Goal: Check status: Check status

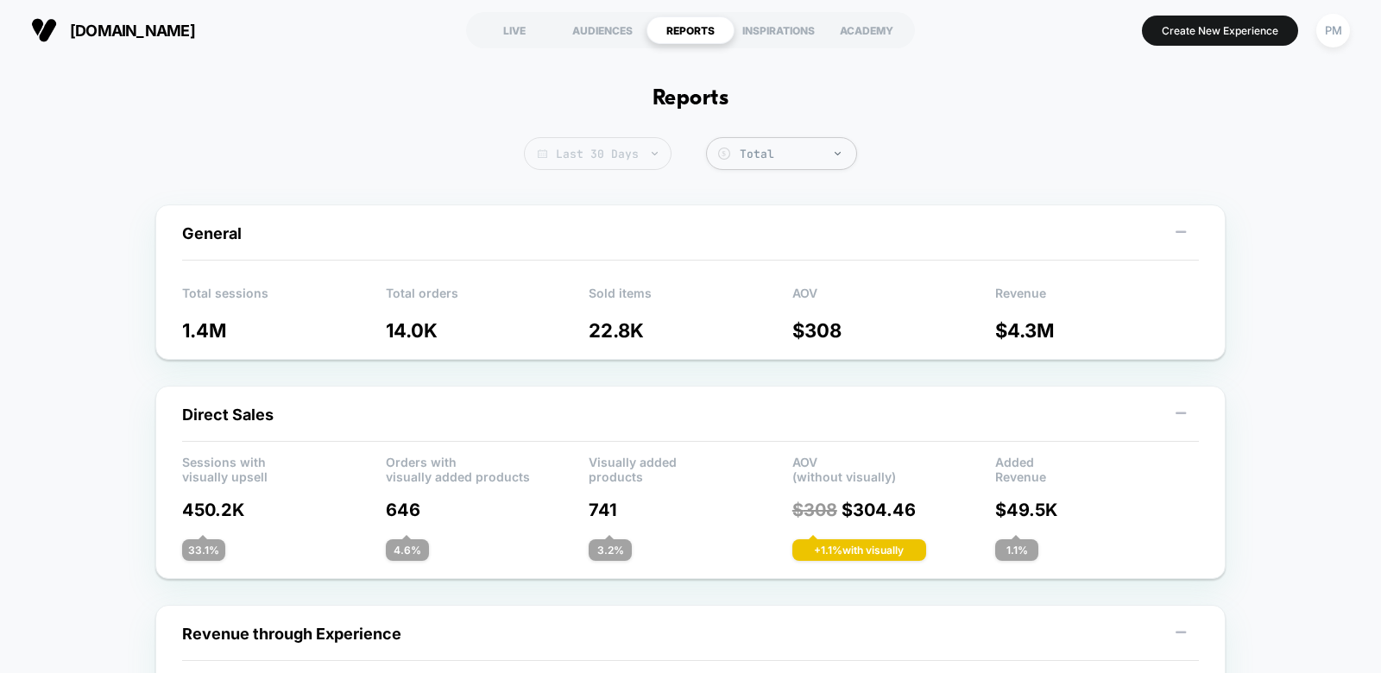
click at [604, 149] on span "Last 30 Days" at bounding box center [598, 153] width 148 height 33
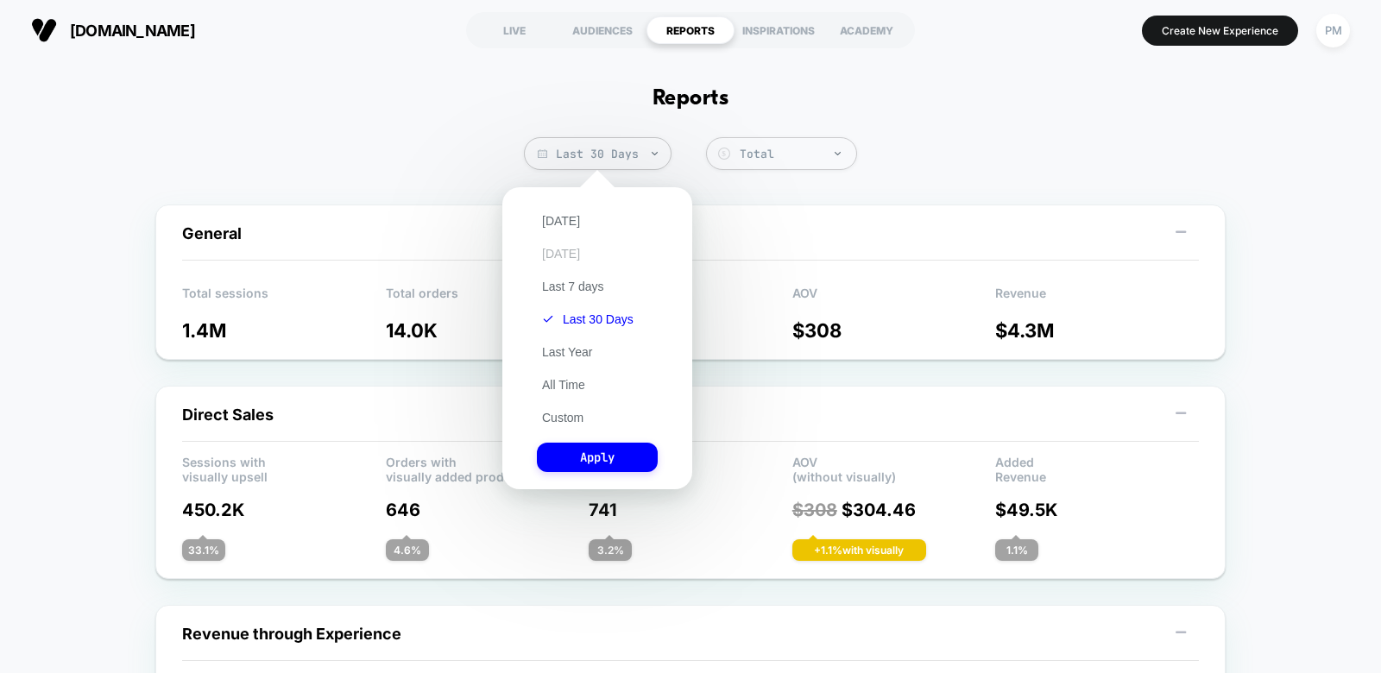
click at [570, 250] on button "[DATE]" at bounding box center [561, 254] width 48 height 16
click at [617, 458] on button "Apply" at bounding box center [597, 457] width 121 height 29
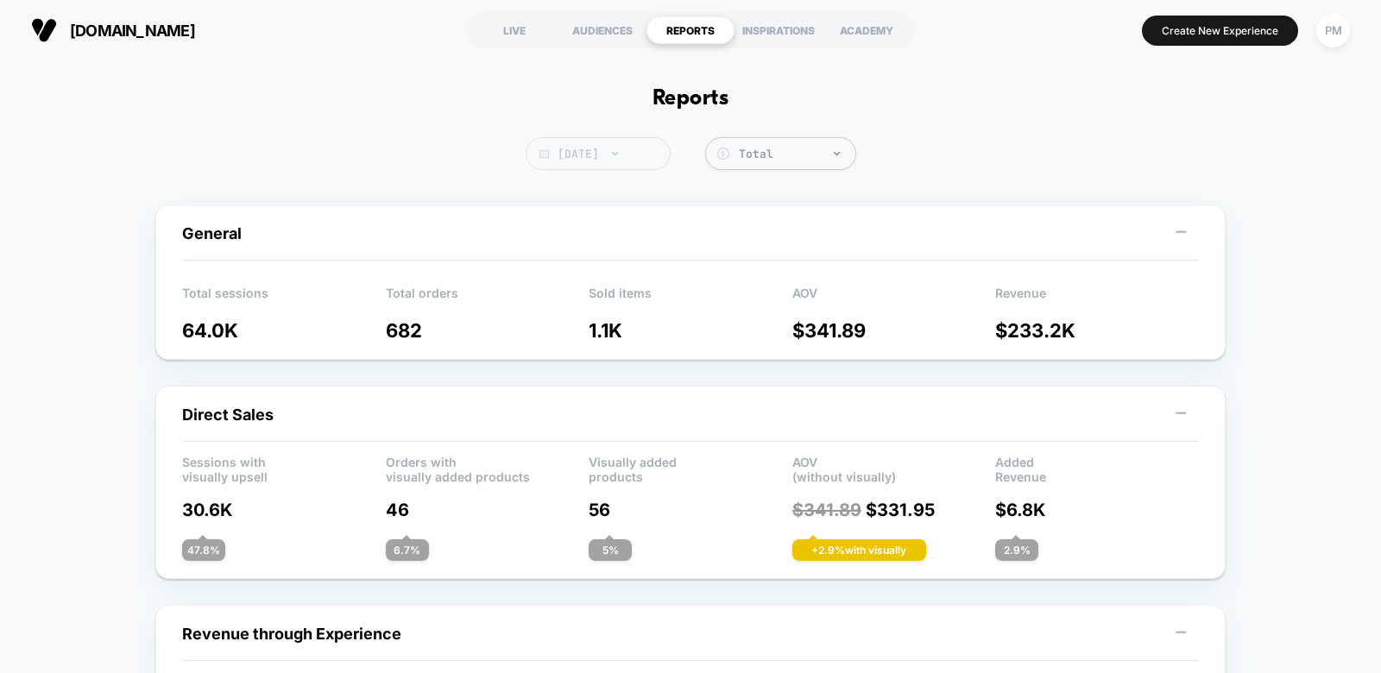
click at [607, 161] on span "[DATE]" at bounding box center [598, 153] width 145 height 33
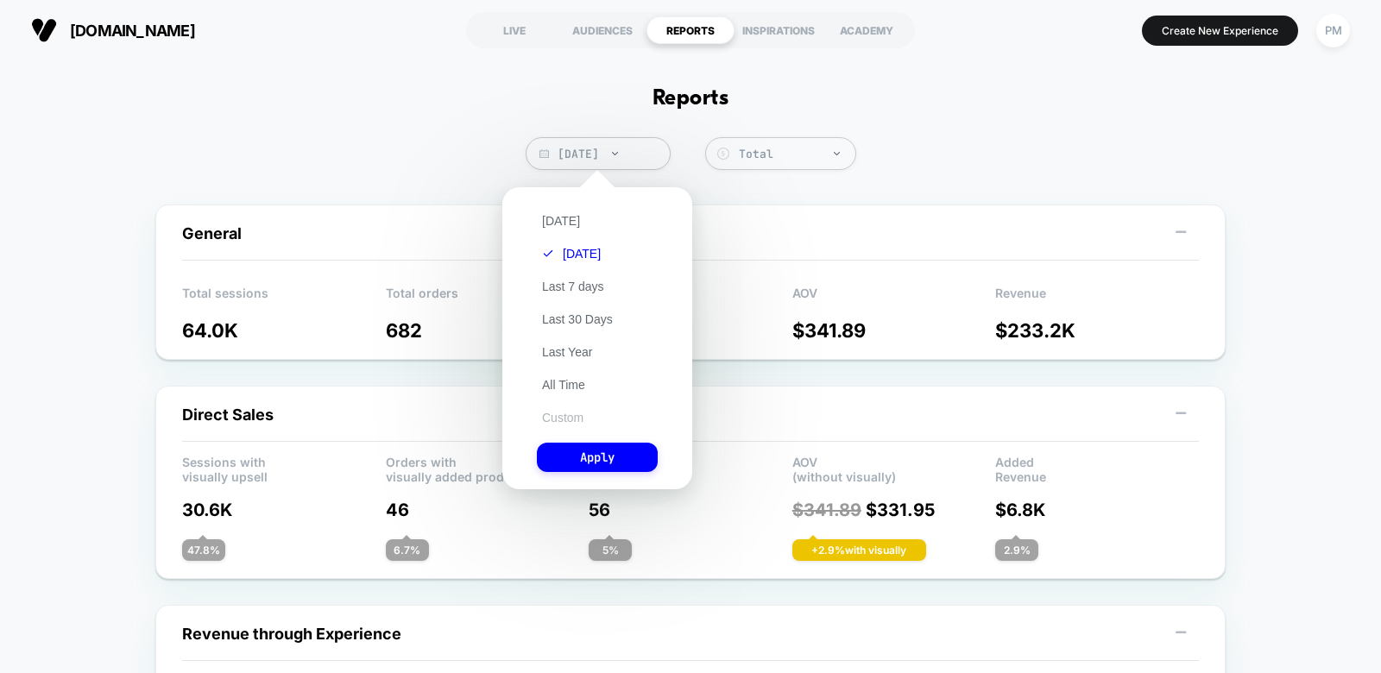
click at [558, 420] on button "Custom" at bounding box center [563, 418] width 52 height 16
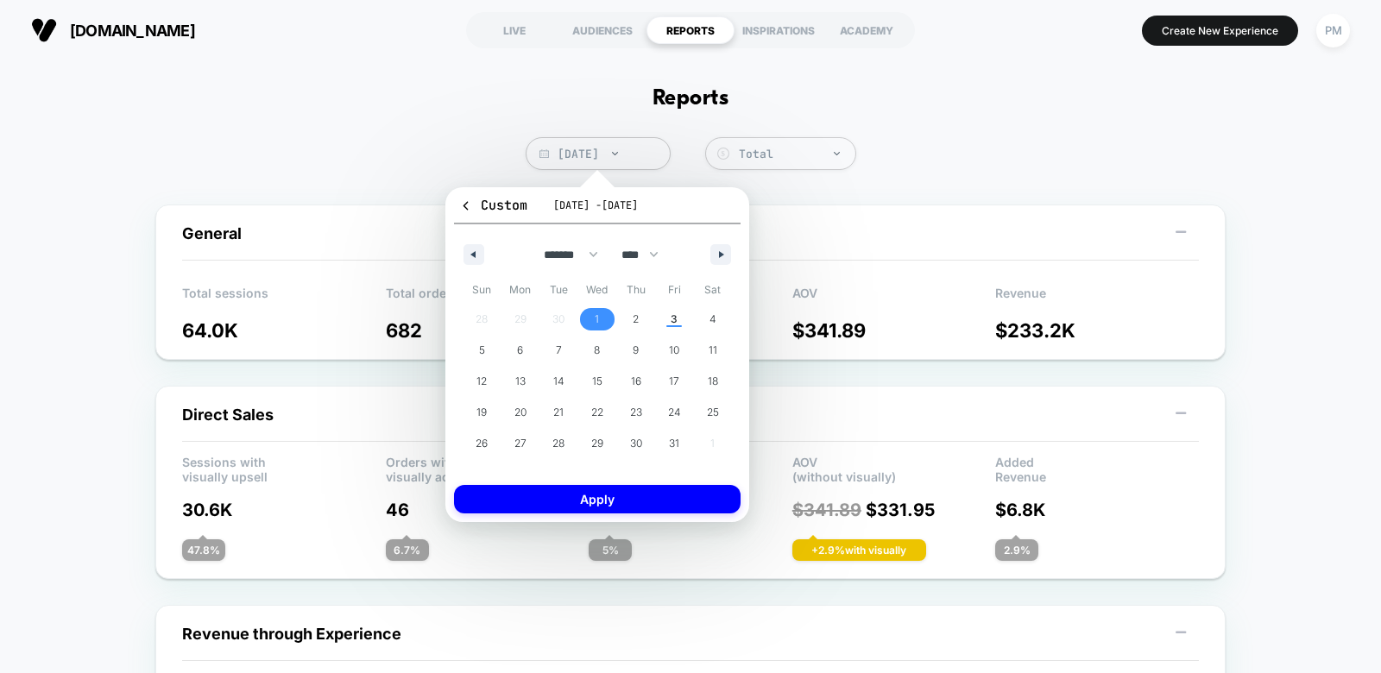
click at [597, 317] on span "1" at bounding box center [597, 319] width 4 height 31
click at [636, 317] on span "2" at bounding box center [636, 319] width 6 height 31
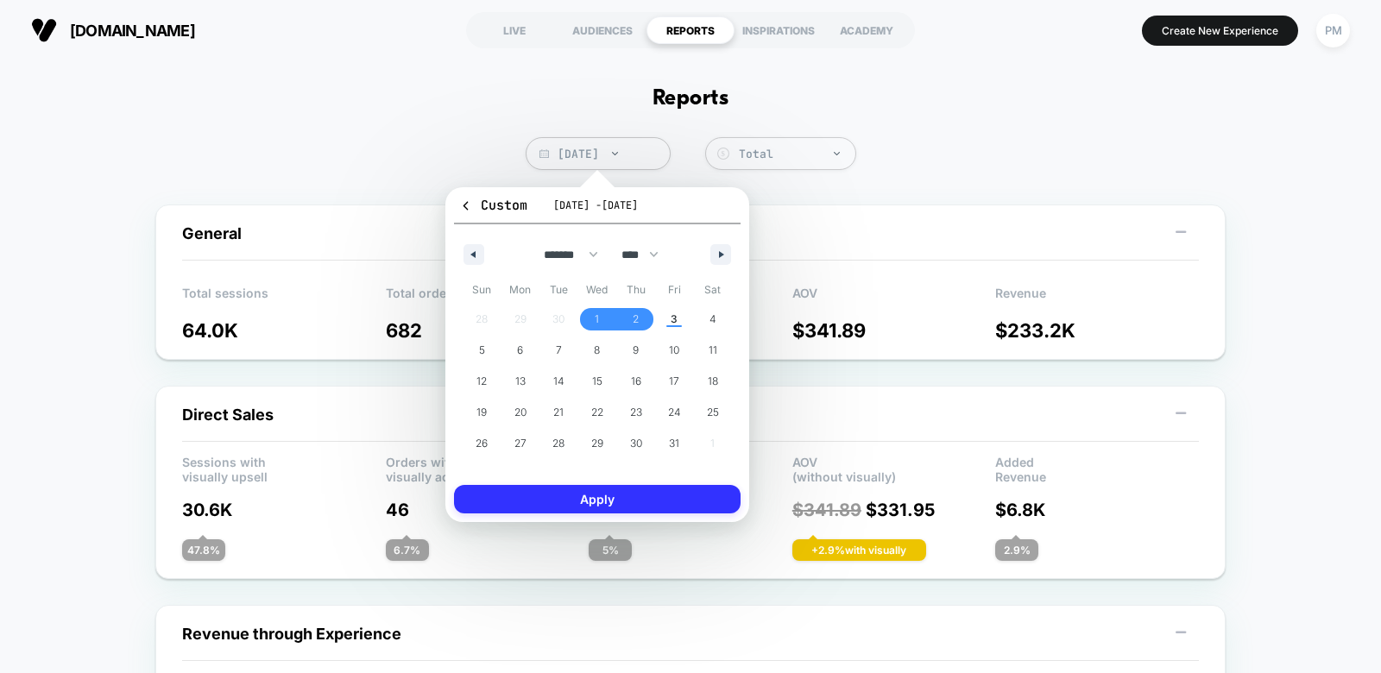
click at [608, 496] on button "Apply" at bounding box center [597, 499] width 287 height 28
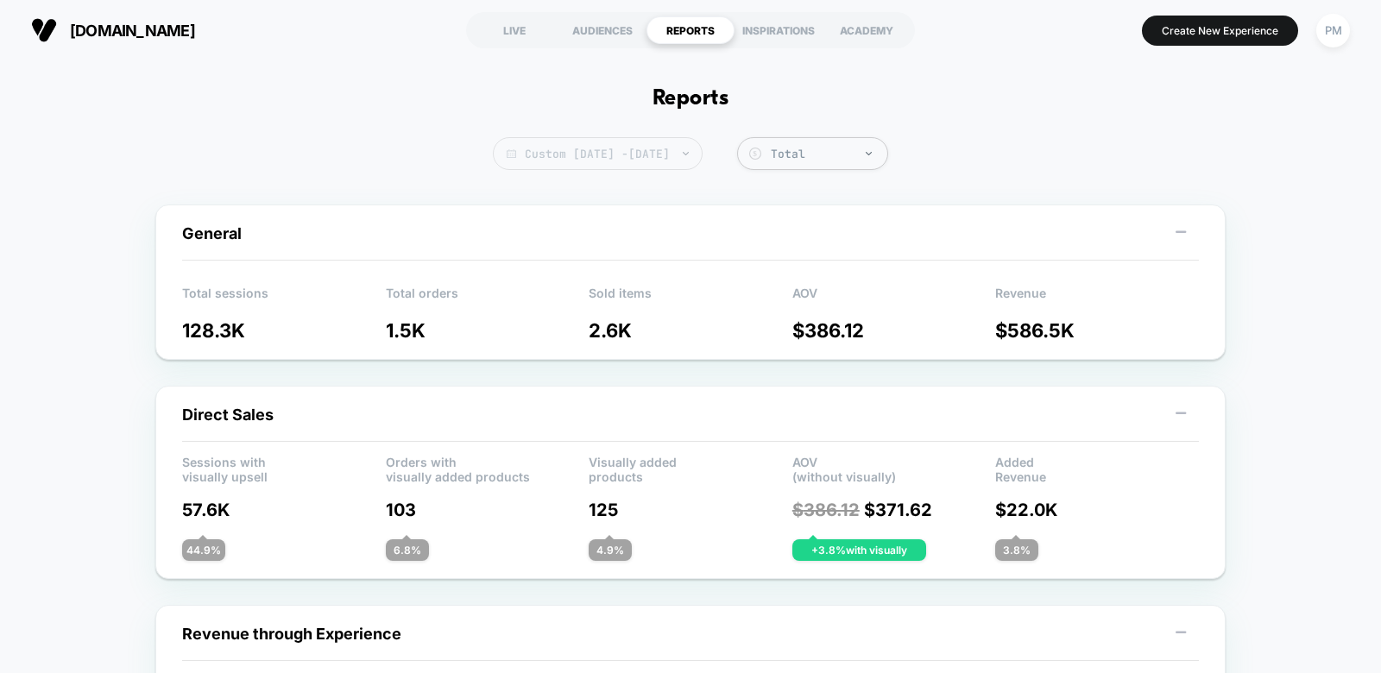
click at [620, 155] on span "Custom [DATE] - [DATE]" at bounding box center [598, 153] width 210 height 33
select select "*"
select select "****"
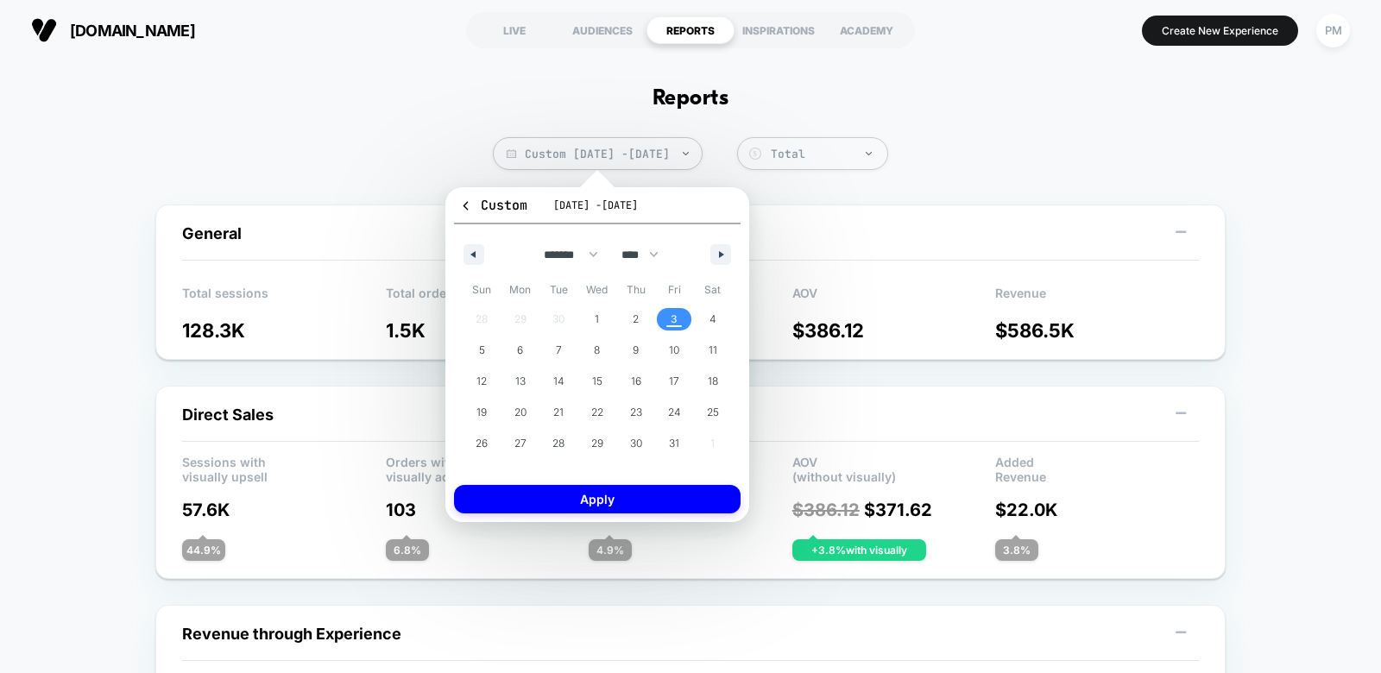
click at [670, 315] on span "3" at bounding box center [674, 319] width 39 height 22
click at [653, 496] on button "Apply" at bounding box center [597, 499] width 287 height 28
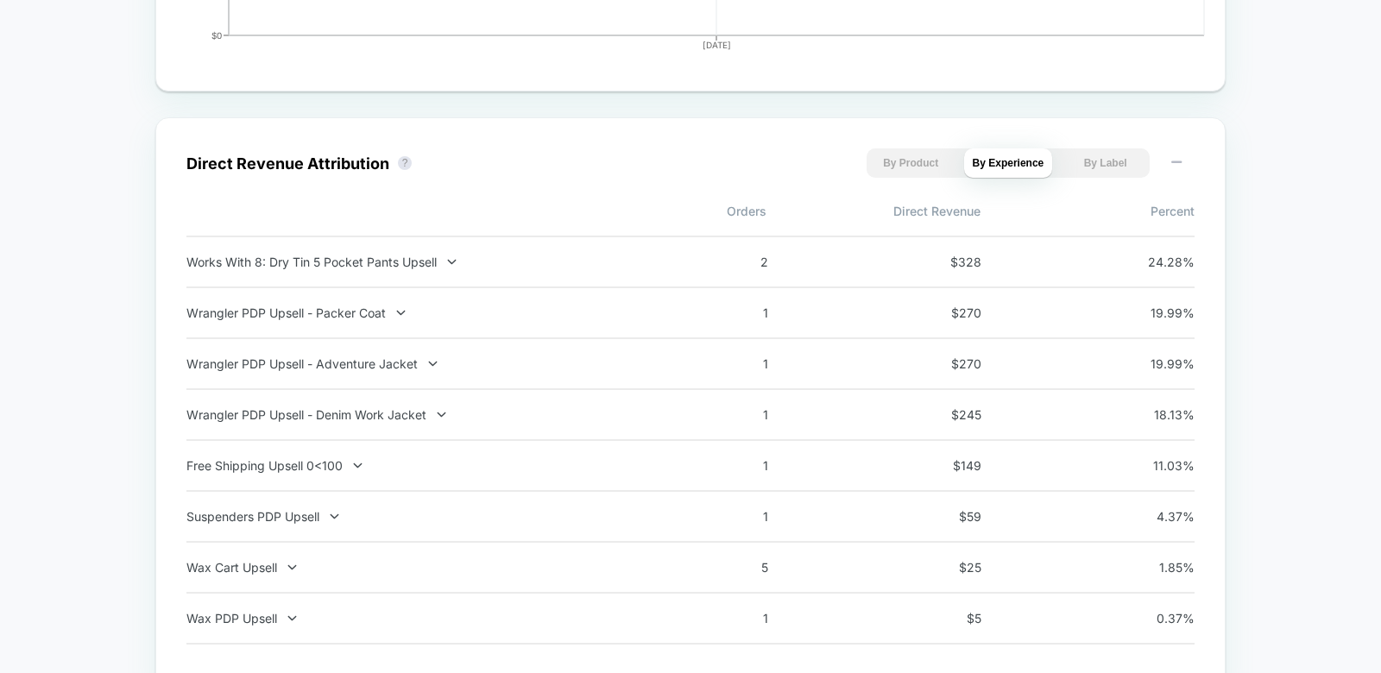
scroll to position [1112, 0]
click at [370, 309] on div "Wrangler PDP Upsell - Packer Coat" at bounding box center [413, 313] width 454 height 15
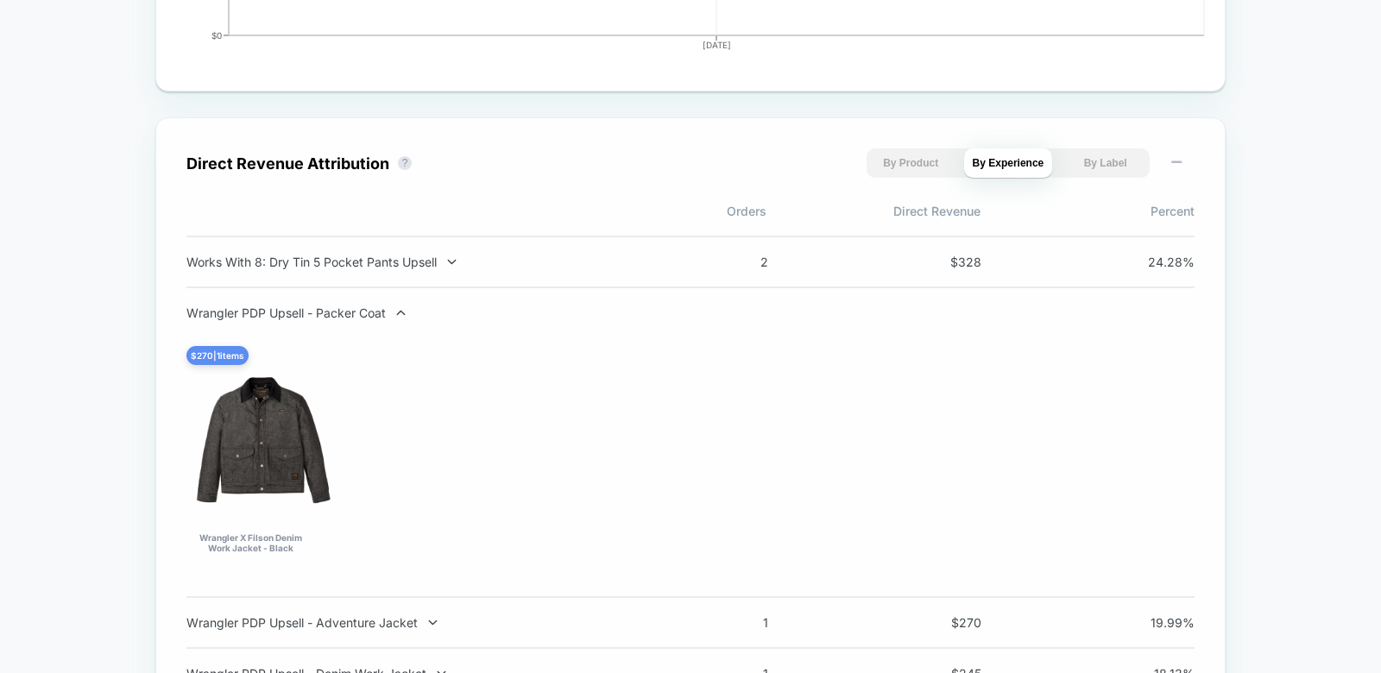
click at [370, 309] on div "Wrangler PDP Upsell - Packer Coat" at bounding box center [413, 313] width 454 height 15
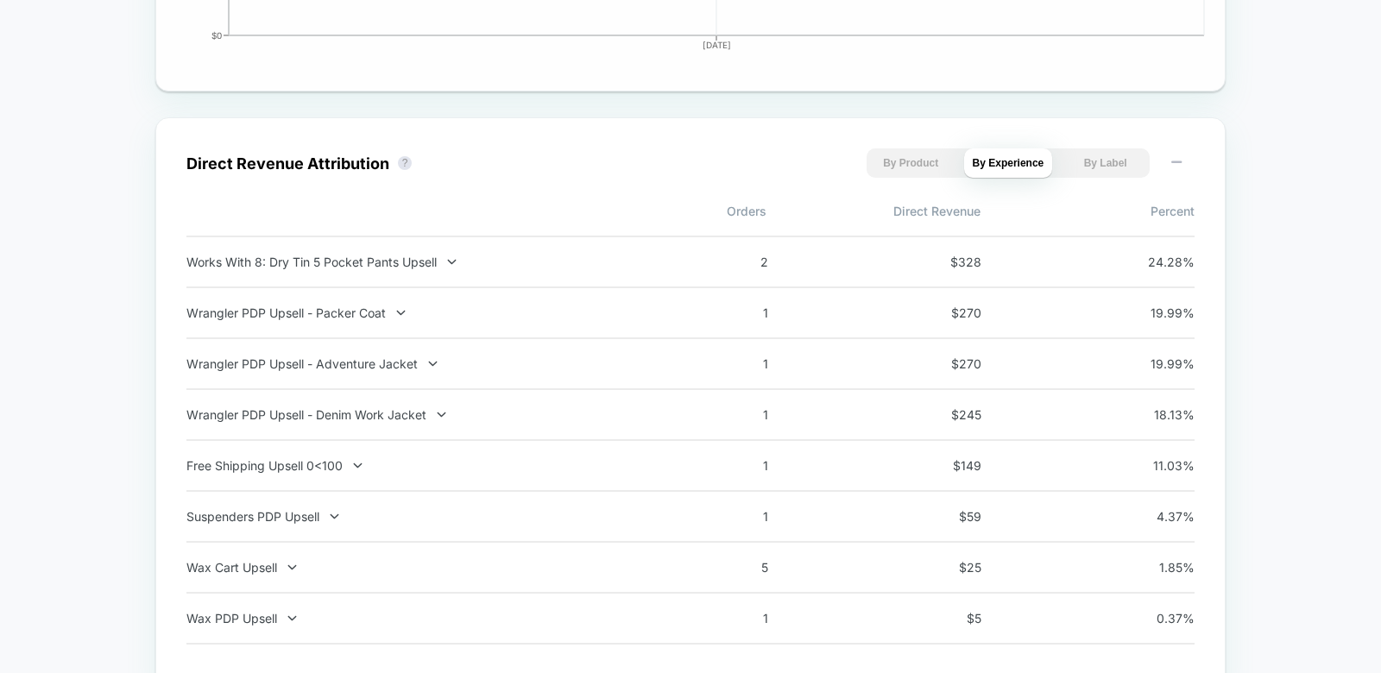
scroll to position [0, 0]
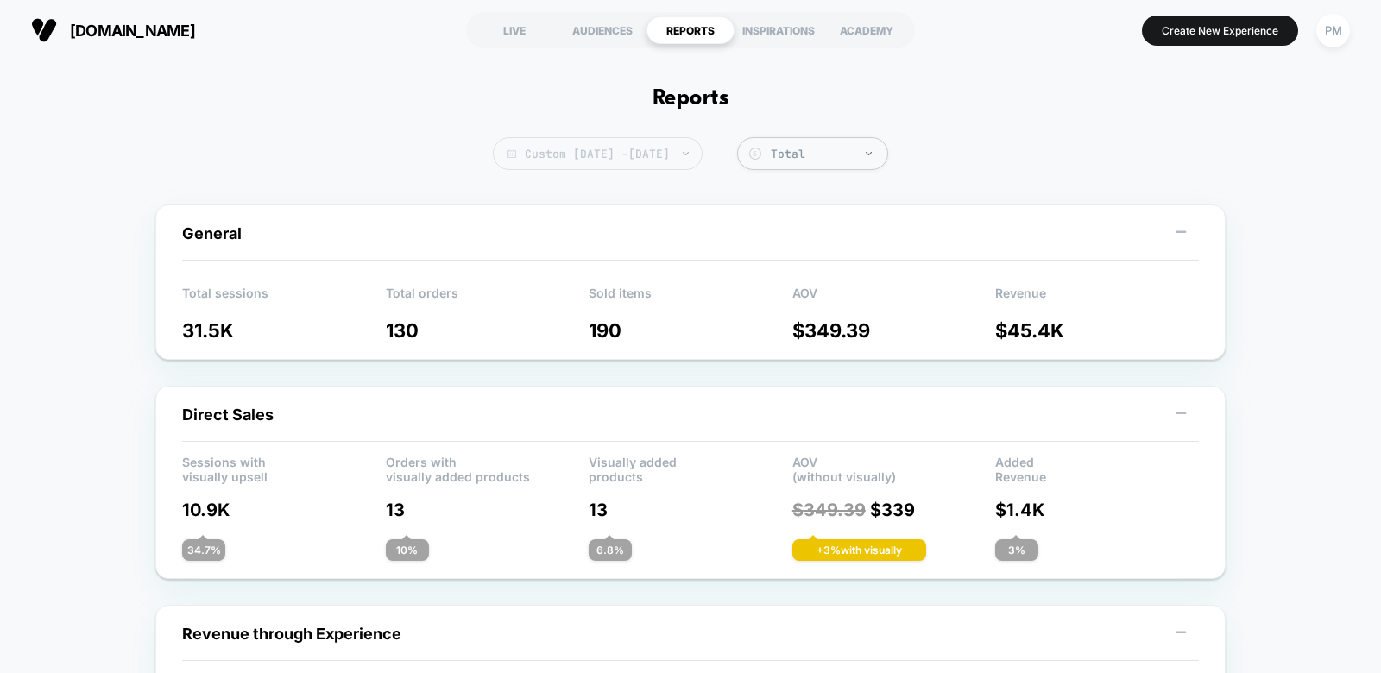
click at [624, 160] on span "Custom [DATE] - [DATE]" at bounding box center [598, 153] width 210 height 33
select select "*"
select select "****"
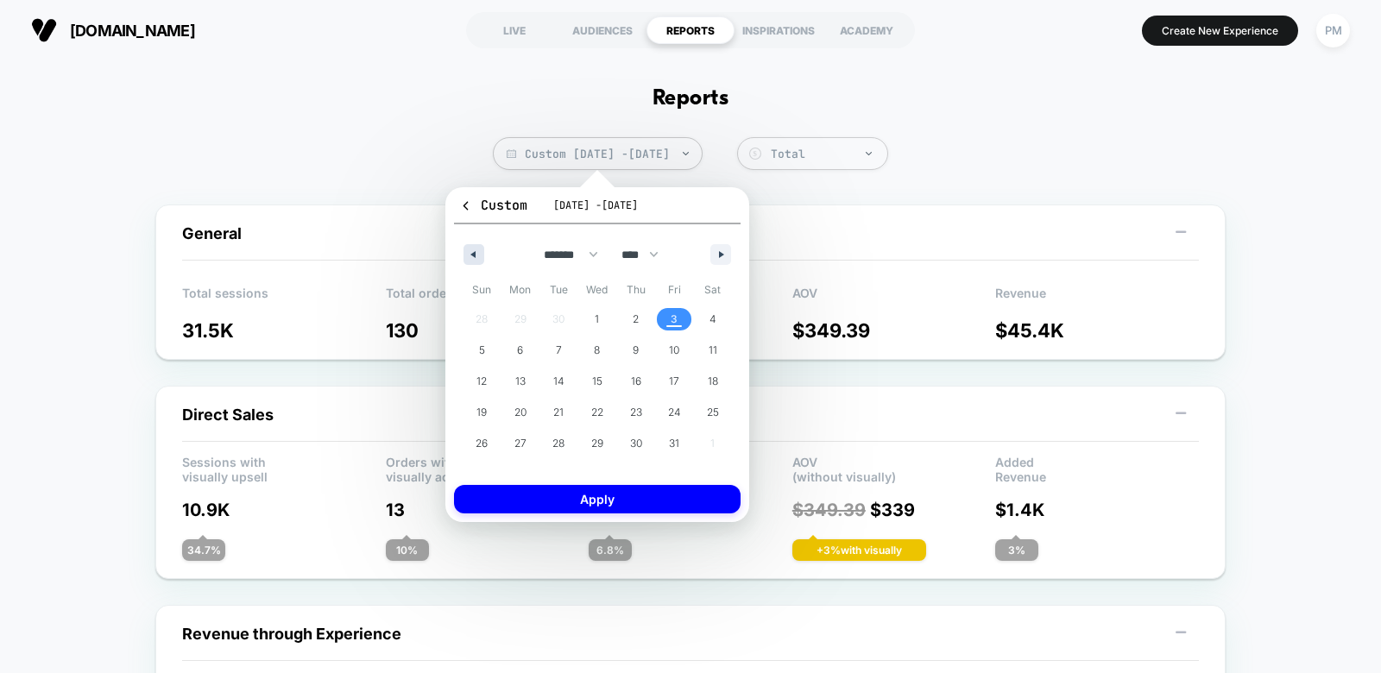
click at [468, 262] on button "button" at bounding box center [474, 254] width 21 height 21
click at [488, 440] on span "28" at bounding box center [482, 443] width 12 height 31
click at [723, 248] on button "button" at bounding box center [721, 254] width 21 height 21
click at [668, 324] on span "3" at bounding box center [674, 319] width 39 height 22
select select "*"
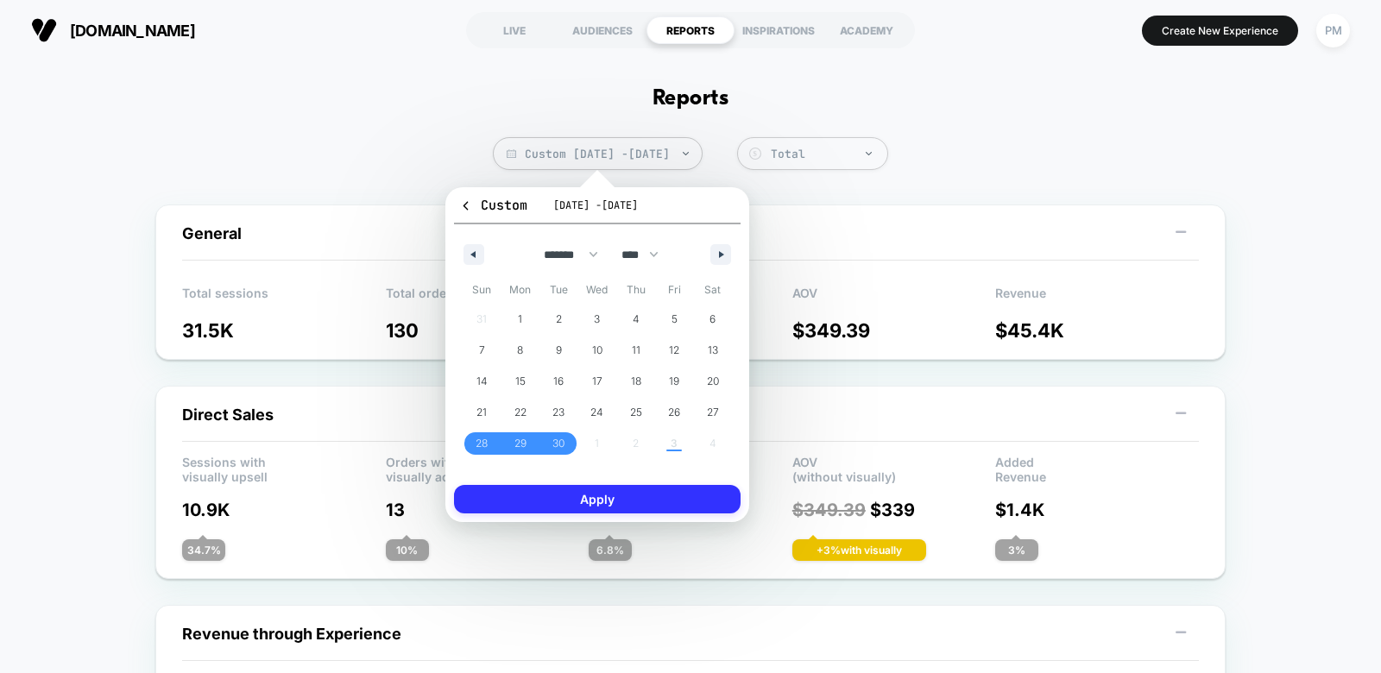
click at [697, 497] on button "Apply" at bounding box center [597, 499] width 287 height 28
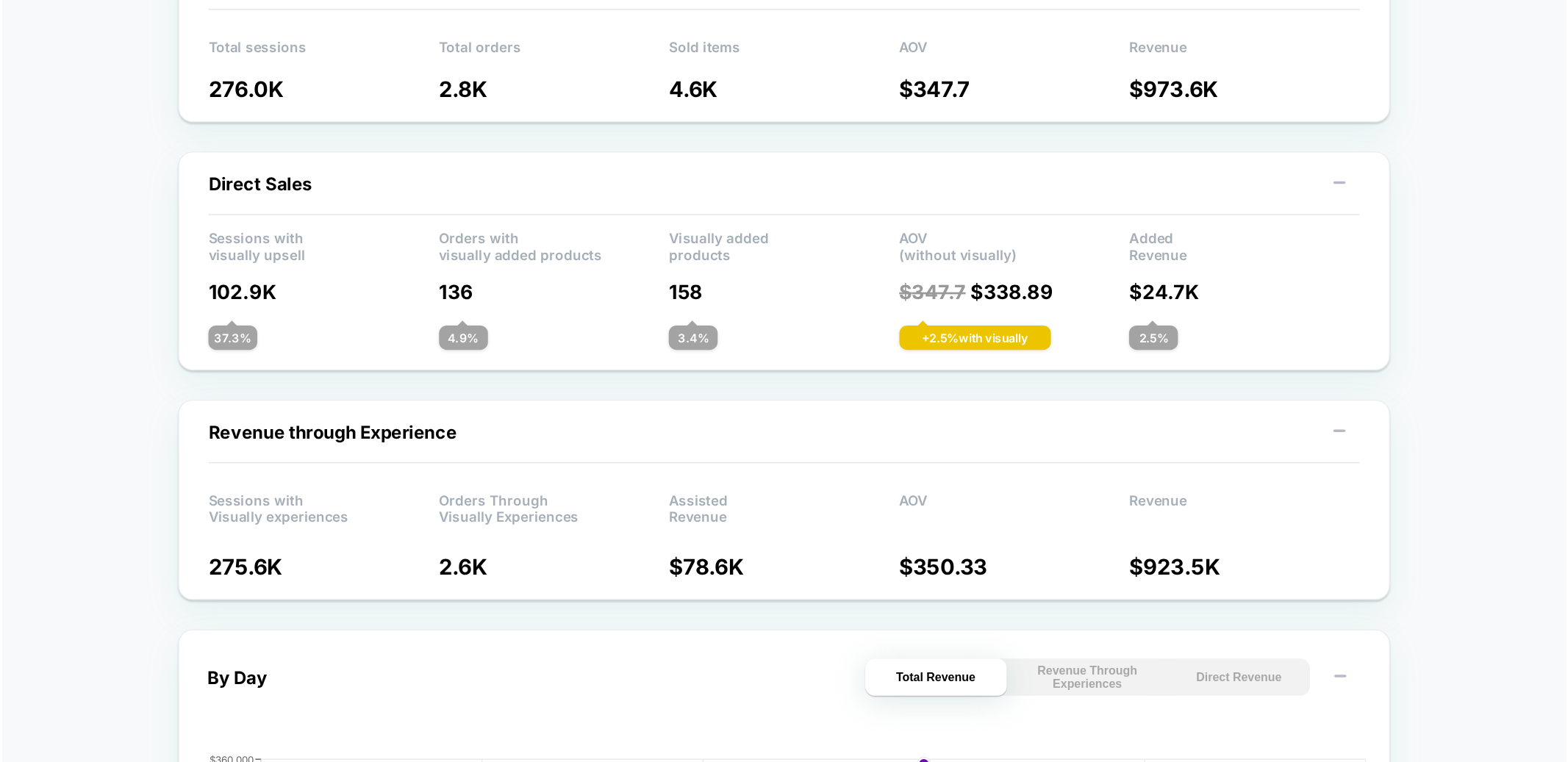
scroll to position [215, 0]
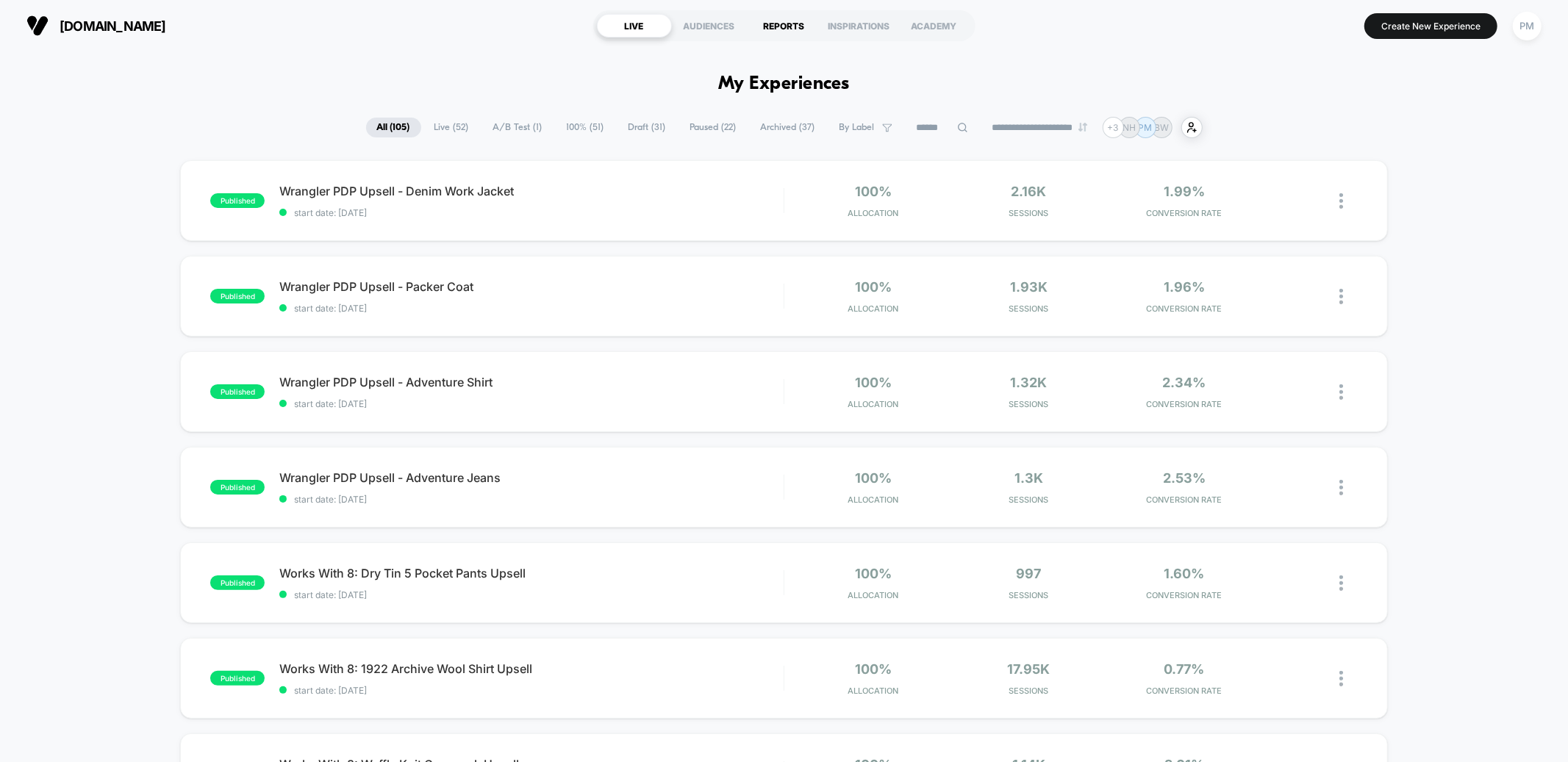
click at [775, 26] on div "REPORTS" at bounding box center [784, 26] width 75 height 24
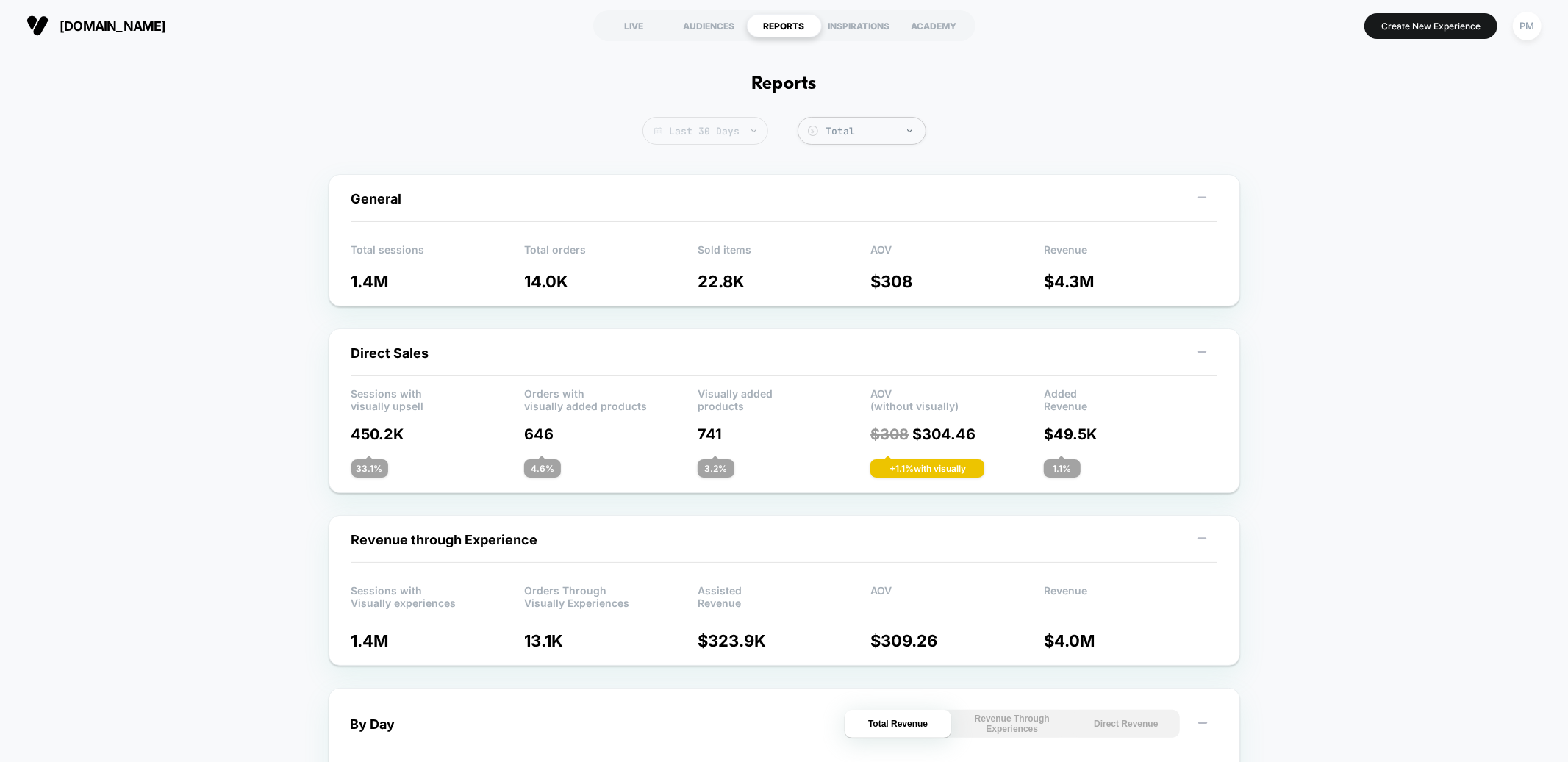
click at [732, 133] on span "Last 30 Days" at bounding box center [706, 130] width 126 height 28
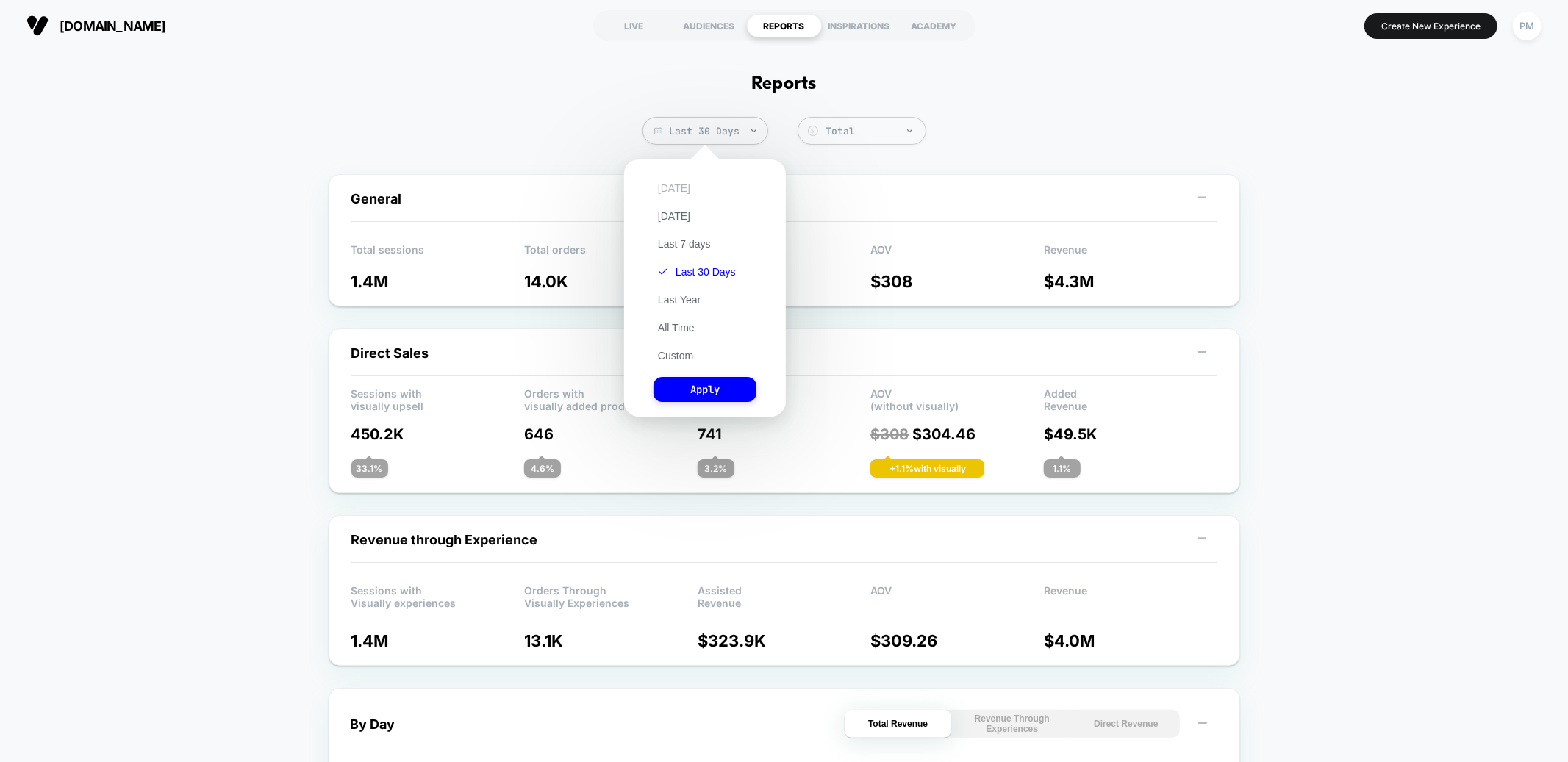
click at [665, 186] on button "[DATE]" at bounding box center [674, 188] width 41 height 14
click at [695, 390] on button "Apply" at bounding box center [705, 389] width 103 height 25
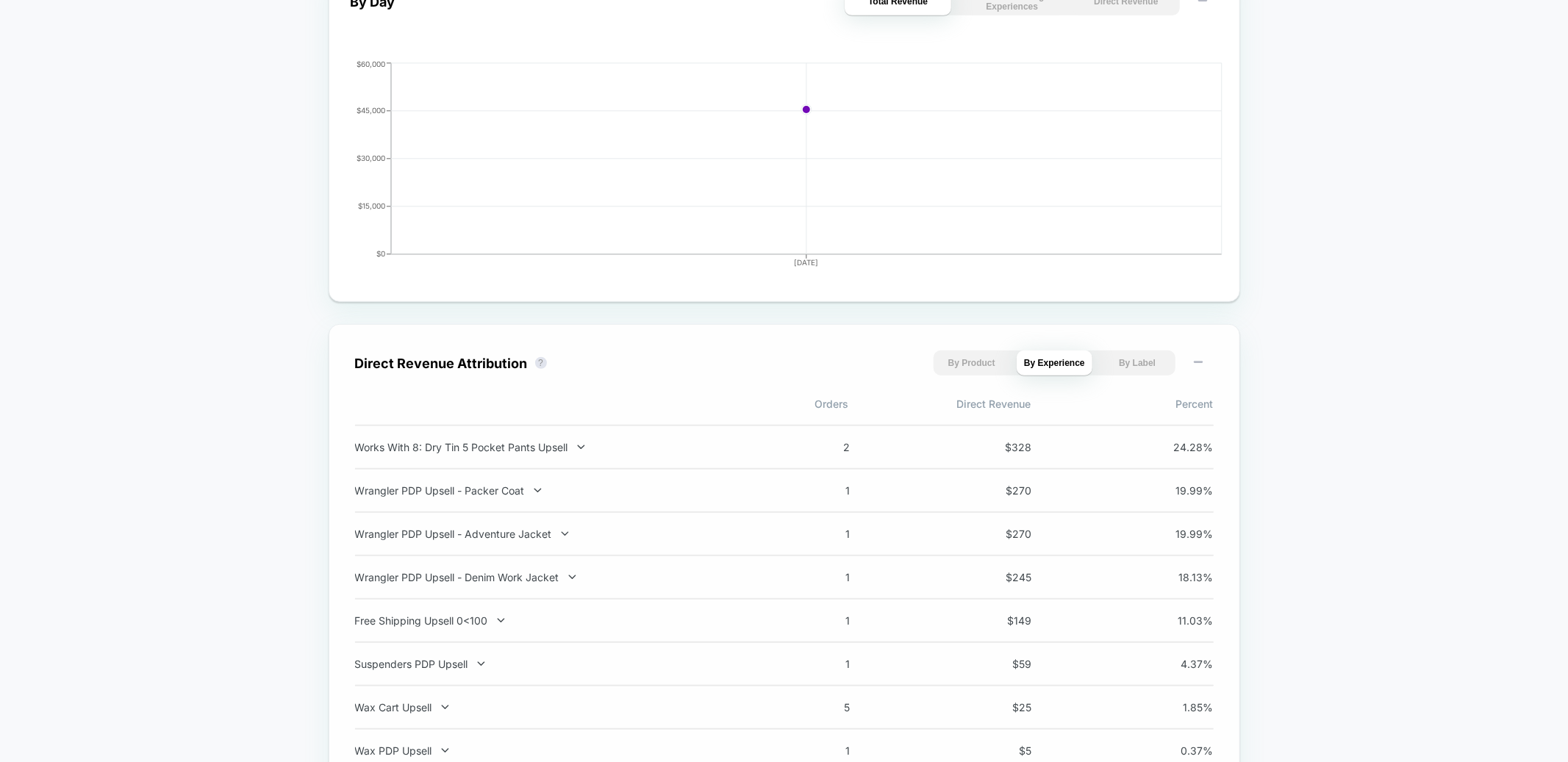
scroll to position [812, 0]
